Goal: Task Accomplishment & Management: Use online tool/utility

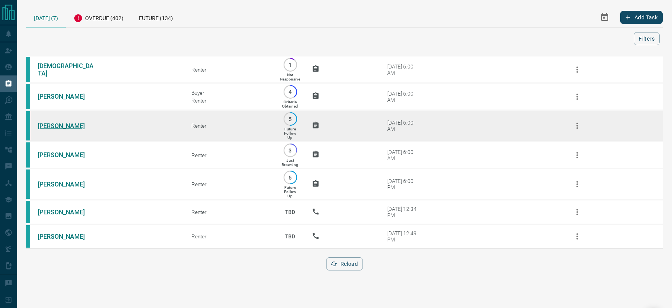
click at [61, 124] on link "[PERSON_NAME]" at bounding box center [67, 125] width 58 height 7
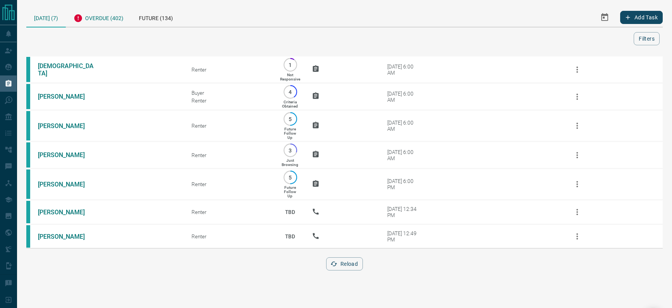
click at [96, 17] on div "Overdue (402)" at bounding box center [98, 17] width 65 height 19
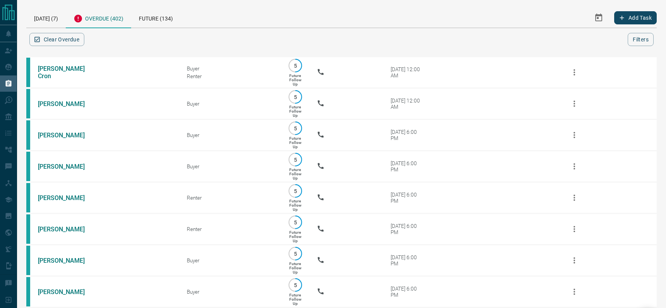
scroll to position [11216, 0]
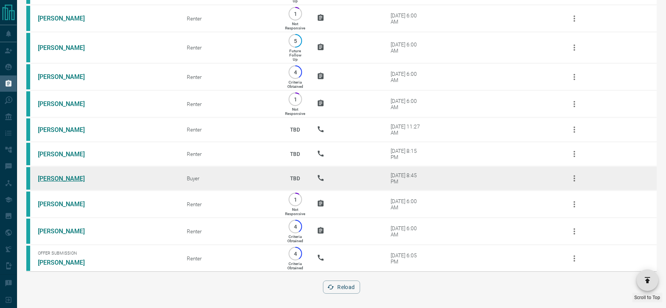
click at [60, 177] on link "[PERSON_NAME]" at bounding box center [67, 178] width 58 height 7
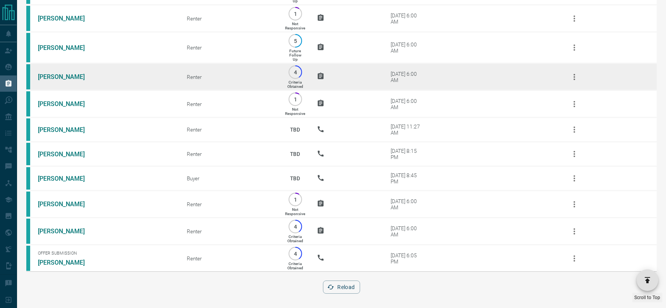
click at [56, 69] on td "[PERSON_NAME]" at bounding box center [100, 76] width 149 height 27
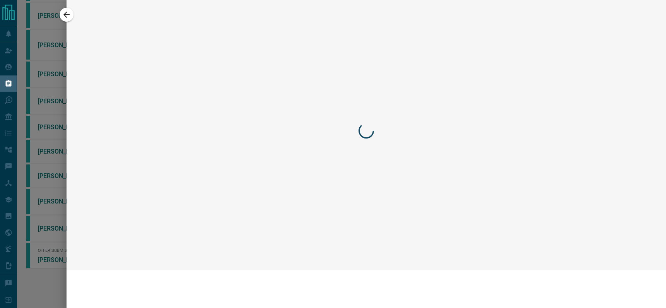
scroll to position [11168, 0]
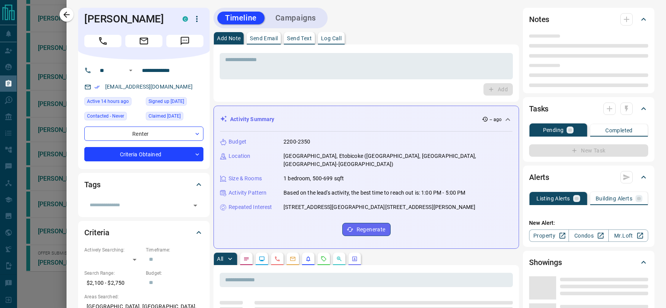
type input "**"
type input "**********"
type input "*"
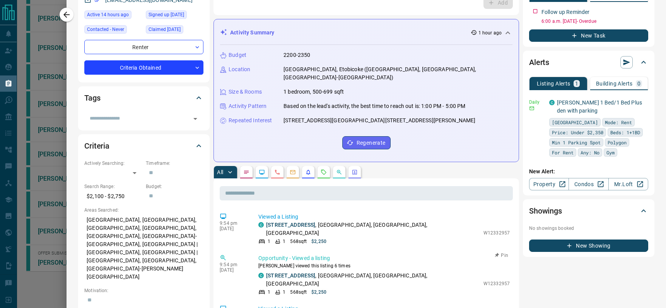
scroll to position [0, 0]
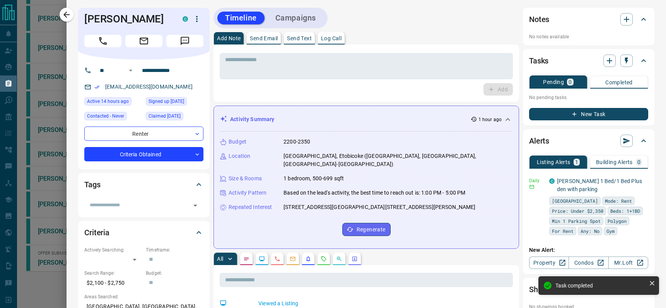
click at [331, 39] on p "Log Call" at bounding box center [331, 38] width 20 height 5
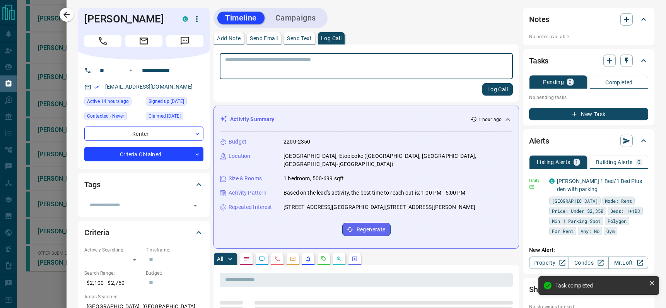
click at [266, 70] on textarea at bounding box center [366, 66] width 282 height 20
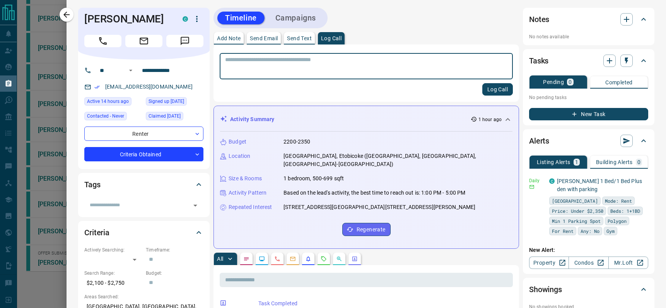
click at [399, 60] on textarea at bounding box center [366, 66] width 282 height 20
type textarea "**********"
click at [486, 87] on button "Log Call" at bounding box center [497, 89] width 31 height 12
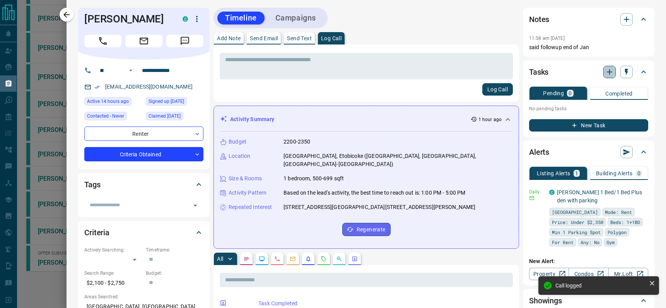
click at [605, 74] on icon "button" at bounding box center [609, 71] width 9 height 9
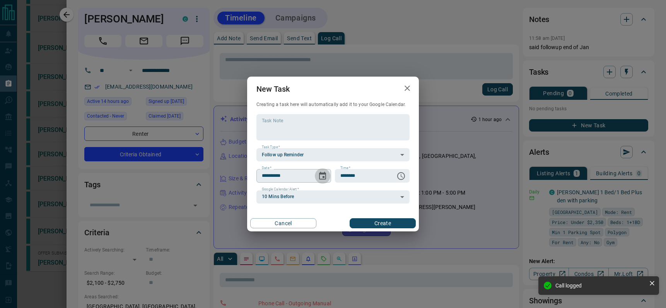
click at [323, 173] on icon "Choose date, selected date is Aug 13, 2025" at bounding box center [322, 176] width 7 height 8
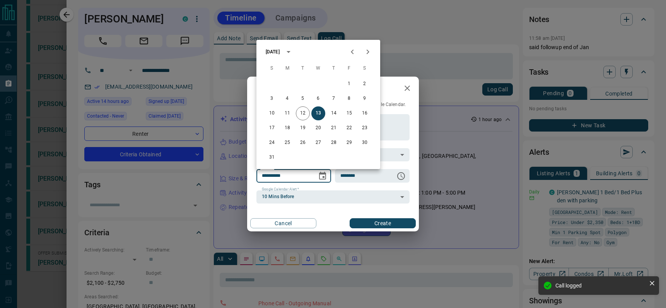
click at [366, 51] on icon "Next month" at bounding box center [367, 51] width 9 height 9
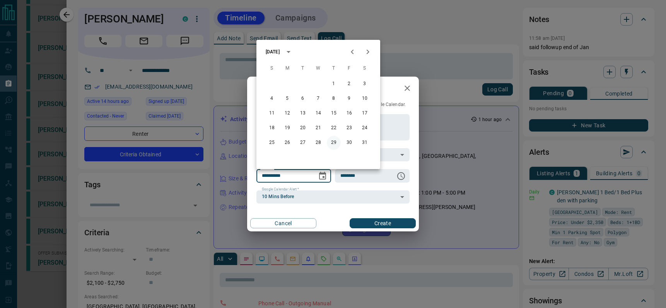
click at [336, 141] on button "29" at bounding box center [334, 143] width 14 height 14
type input "**********"
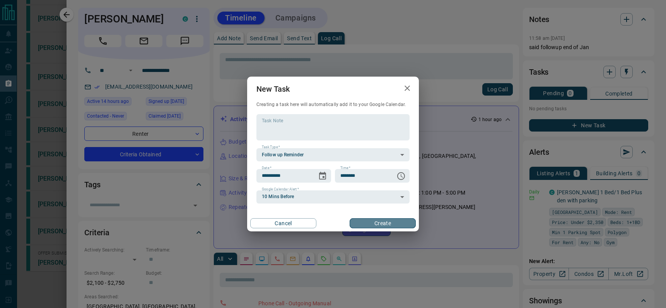
click at [374, 220] on button "Create" at bounding box center [383, 223] width 66 height 10
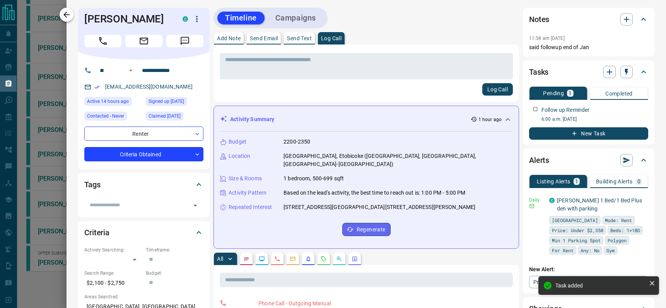
click at [63, 14] on icon "button" at bounding box center [66, 14] width 9 height 9
click at [64, 16] on div at bounding box center [333, 154] width 666 height 308
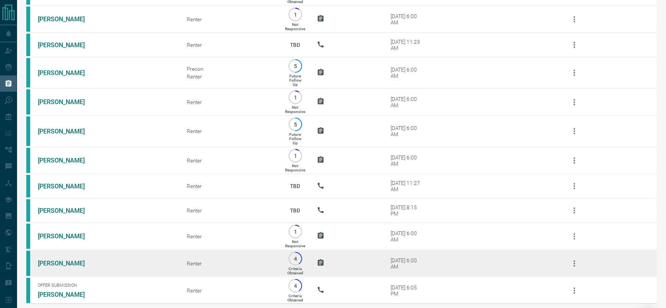
scroll to position [11165, 0]
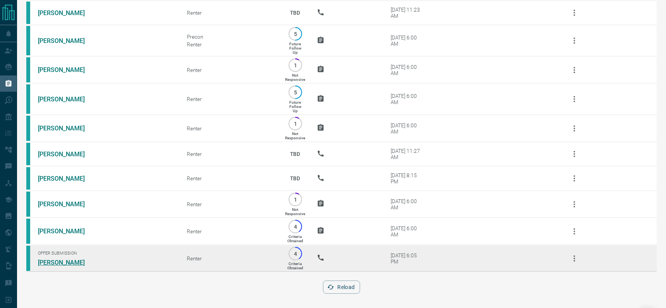
click at [50, 260] on link "[PERSON_NAME]" at bounding box center [67, 262] width 58 height 7
